Goal: Task Accomplishment & Management: Complete application form

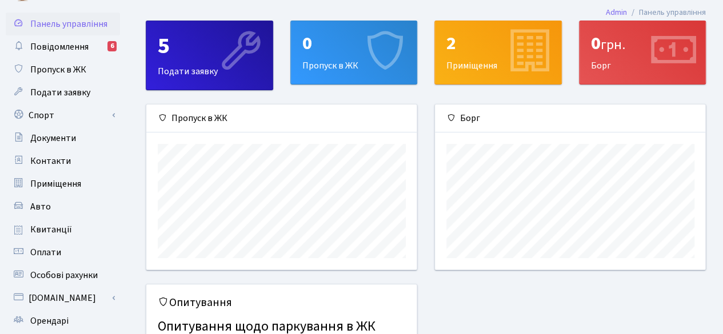
scroll to position [29, 0]
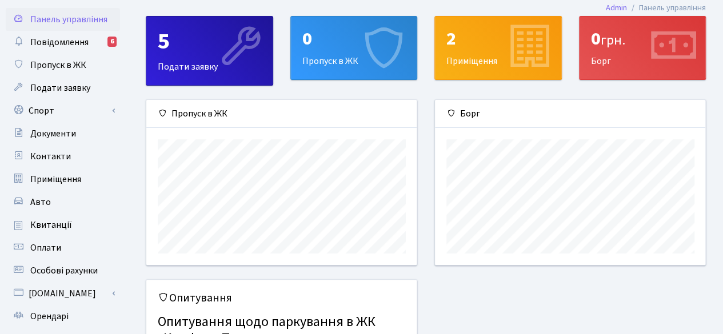
click at [331, 53] on div "0 Пропуск в ЖК" at bounding box center [354, 48] width 126 height 63
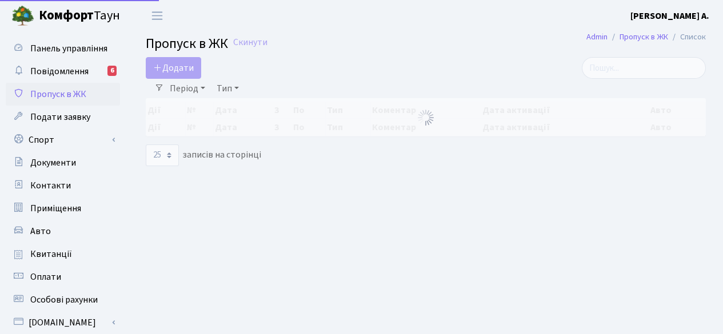
select select "25"
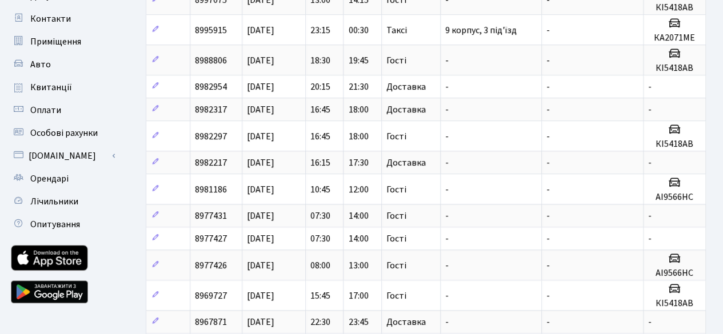
scroll to position [167, 0]
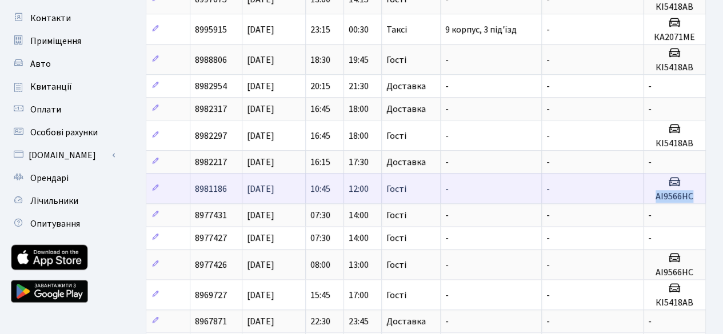
drag, startPoint x: 703, startPoint y: 191, endPoint x: 649, endPoint y: 189, distance: 54.3
click at [649, 189] on td "АІ9566НС" at bounding box center [674, 188] width 62 height 30
copy h5 "АІ9566НС"
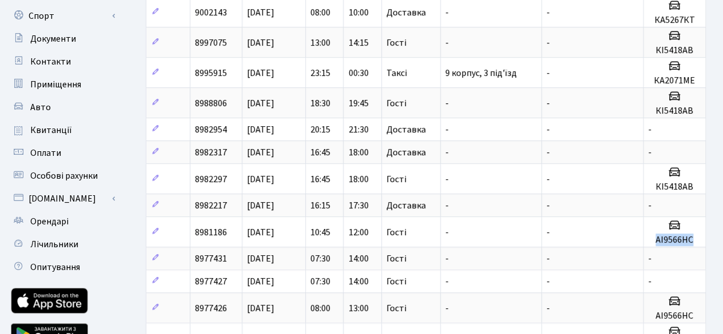
scroll to position [0, 0]
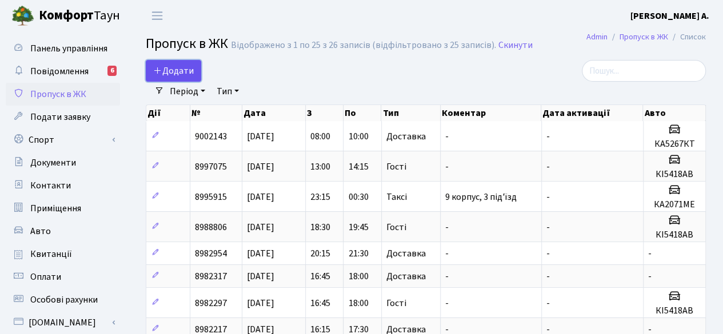
click at [177, 71] on span "Додати" at bounding box center [173, 71] width 41 height 13
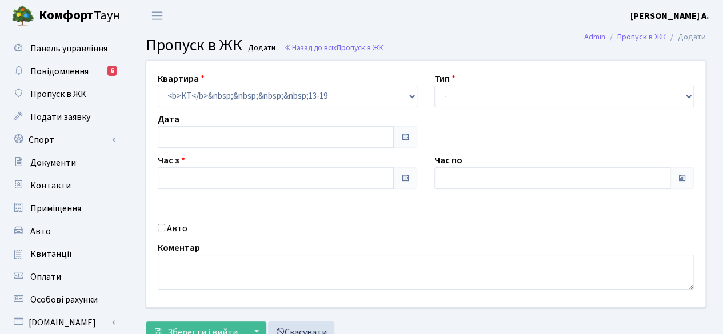
type input "[DATE]"
type input "11:15"
type input "12:30"
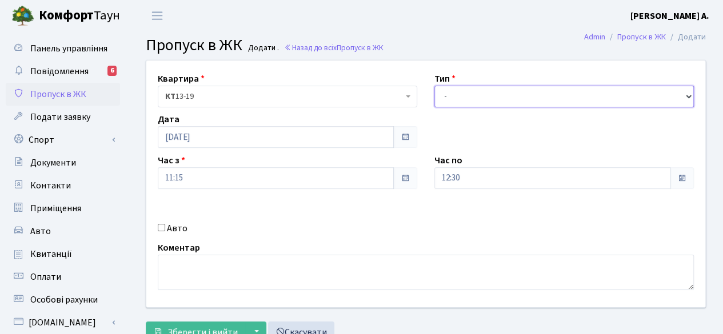
click at [462, 93] on select "- Доставка Таксі Гості Сервіс" at bounding box center [563, 97] width 259 height 22
select select "3"
click at [434, 86] on select "- Доставка Таксі Гості Сервіс" at bounding box center [563, 97] width 259 height 22
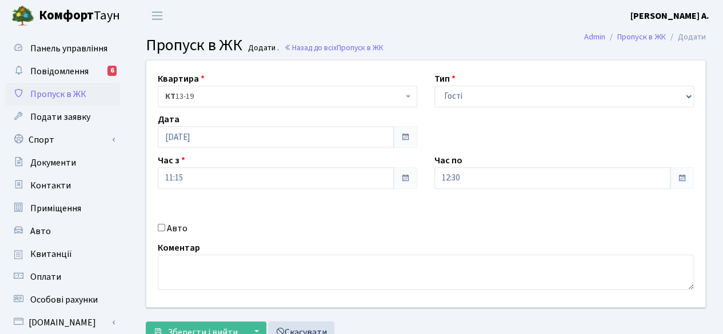
click at [160, 230] on input "Авто" at bounding box center [161, 227] width 7 height 7
checkbox input "true"
click at [680, 175] on span at bounding box center [681, 178] width 9 height 9
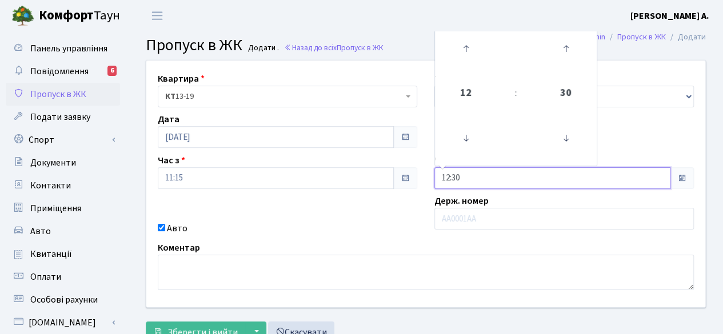
click at [532, 177] on input "12:30" at bounding box center [552, 178] width 236 height 22
click at [567, 45] on icon at bounding box center [565, 48] width 31 height 31
type input "13:00"
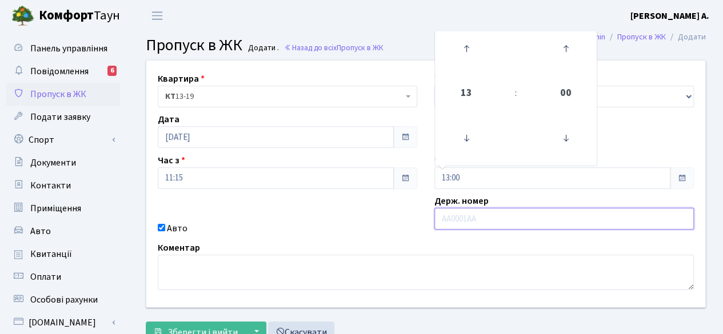
click at [454, 215] on input "text" at bounding box center [563, 219] width 259 height 22
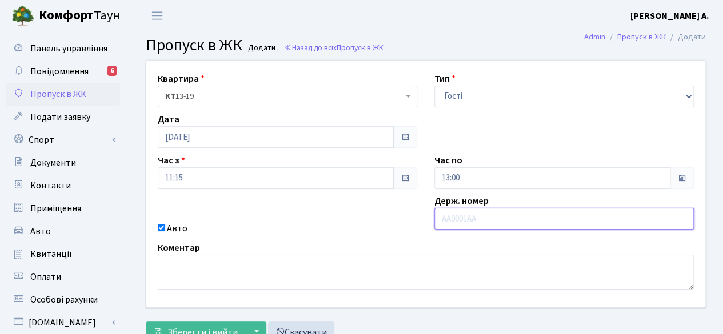
paste input "АІ9566НС"
type input "АІ9566НС"
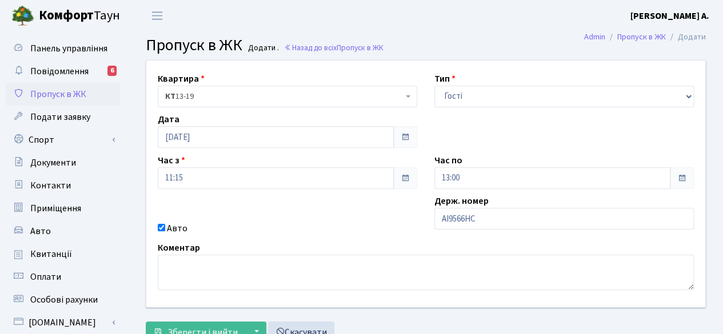
click at [678, 171] on span at bounding box center [682, 178] width 24 height 22
click at [682, 177] on span at bounding box center [681, 178] width 9 height 9
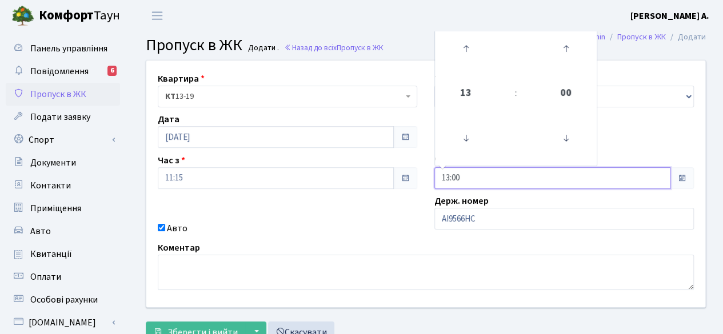
click at [622, 185] on input "13:00" at bounding box center [552, 178] width 236 height 22
click at [565, 47] on icon at bounding box center [565, 48] width 31 height 31
type input "13:30"
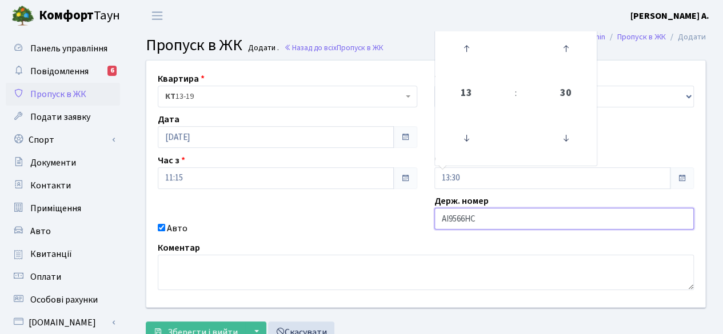
click at [556, 221] on input "АІ9566НС" at bounding box center [563, 219] width 259 height 22
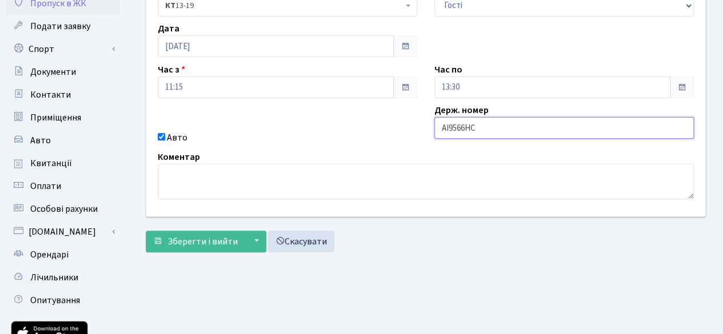
scroll to position [93, 0]
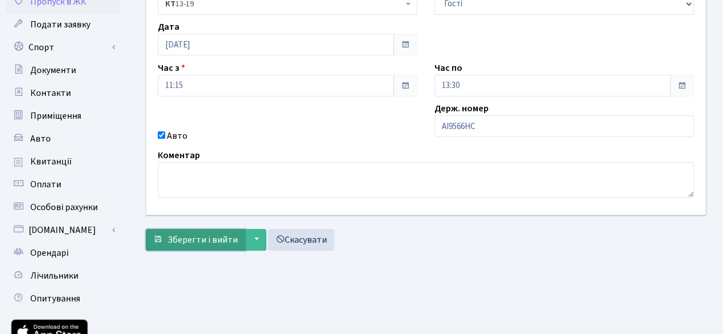
click at [188, 238] on span "Зберегти і вийти" at bounding box center [202, 240] width 70 height 13
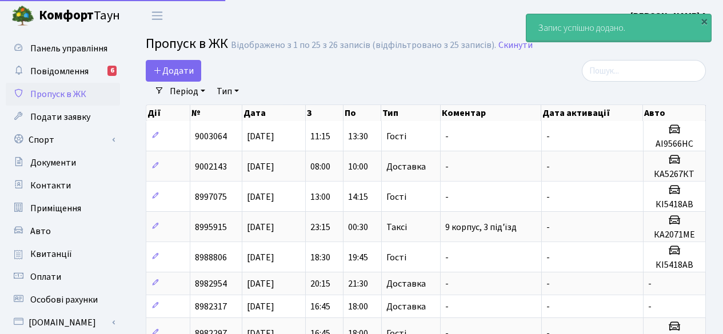
select select "25"
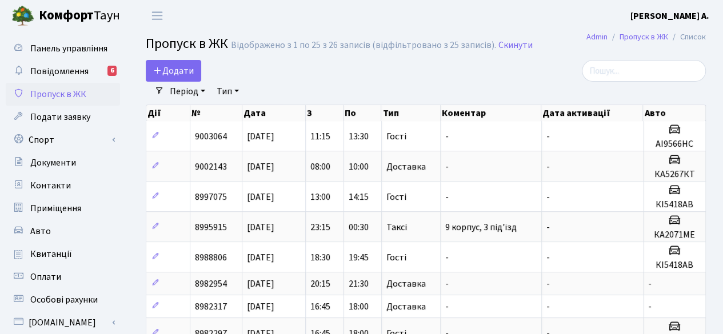
click at [693, 17] on b "[PERSON_NAME] А." at bounding box center [669, 16] width 79 height 13
click at [639, 67] on link "Вийти" at bounding box center [652, 63] width 114 height 18
